Goal: Information Seeking & Learning: Check status

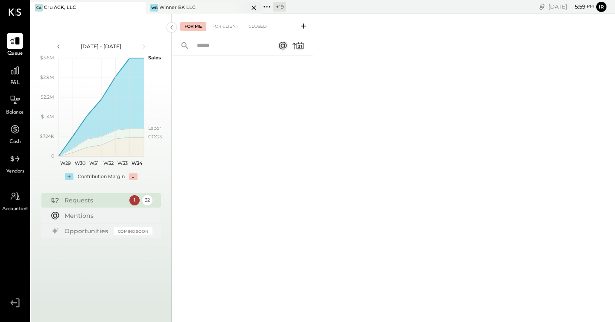
click at [189, 6] on div "Winner BK LLC" at bounding box center [177, 7] width 36 height 7
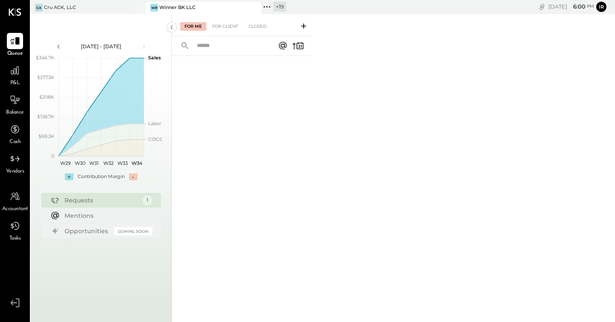
click at [268, 7] on icon at bounding box center [266, 6] width 11 height 11
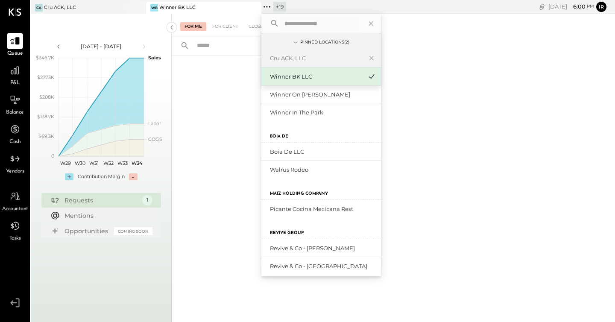
scroll to position [328, 0]
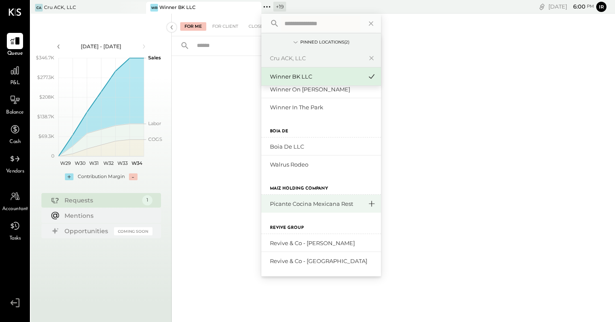
click at [370, 205] on icon at bounding box center [371, 203] width 10 height 11
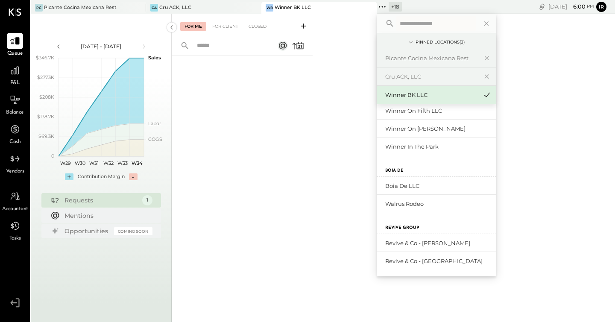
scroll to position [307, 0]
click at [98, 6] on div "Picante Cocina Mexicana Rest" at bounding box center [80, 7] width 73 height 7
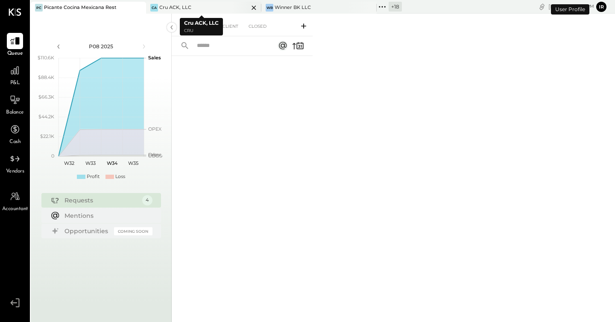
click at [141, 8] on icon at bounding box center [138, 8] width 4 height 4
click at [253, 8] on icon at bounding box center [254, 8] width 11 height 10
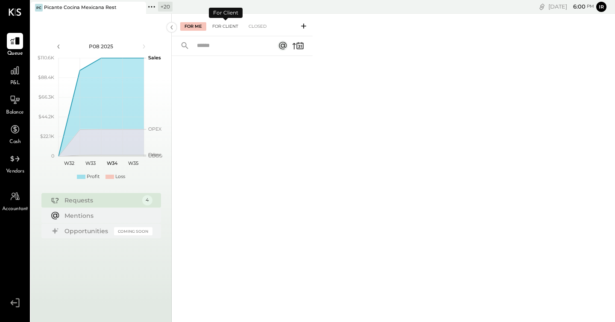
click at [230, 28] on div "For Client" at bounding box center [225, 26] width 35 height 9
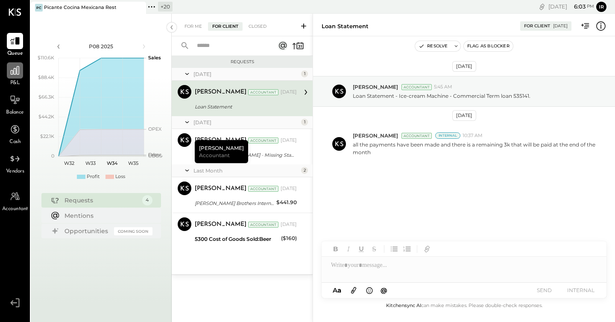
click at [12, 72] on icon at bounding box center [14, 70] width 11 height 11
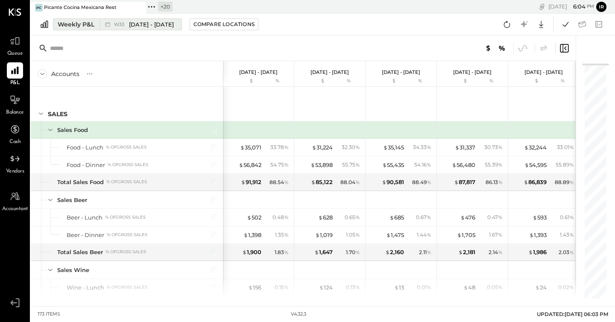
click at [129, 23] on span "[DATE] - [DATE]" at bounding box center [151, 25] width 45 height 8
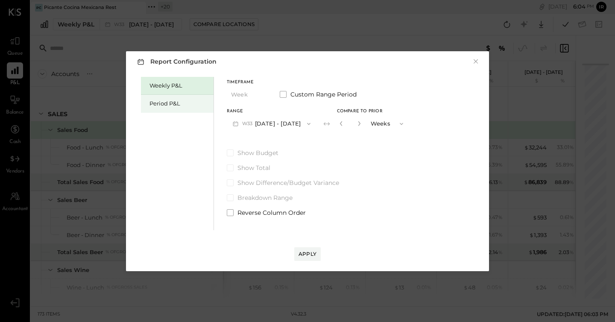
click at [171, 105] on div "Period P&L" at bounding box center [179, 104] width 60 height 8
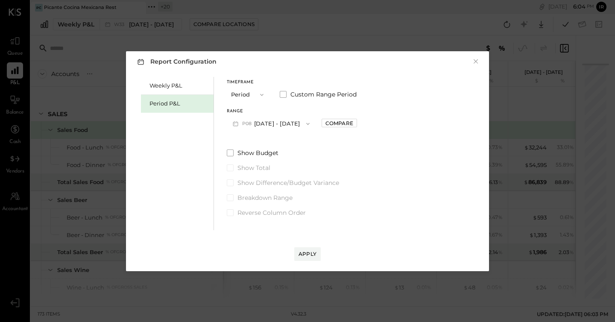
click at [261, 124] on button "P08 [DATE] - [DATE]" at bounding box center [271, 124] width 89 height 16
